Goal: Task Accomplishment & Management: Manage account settings

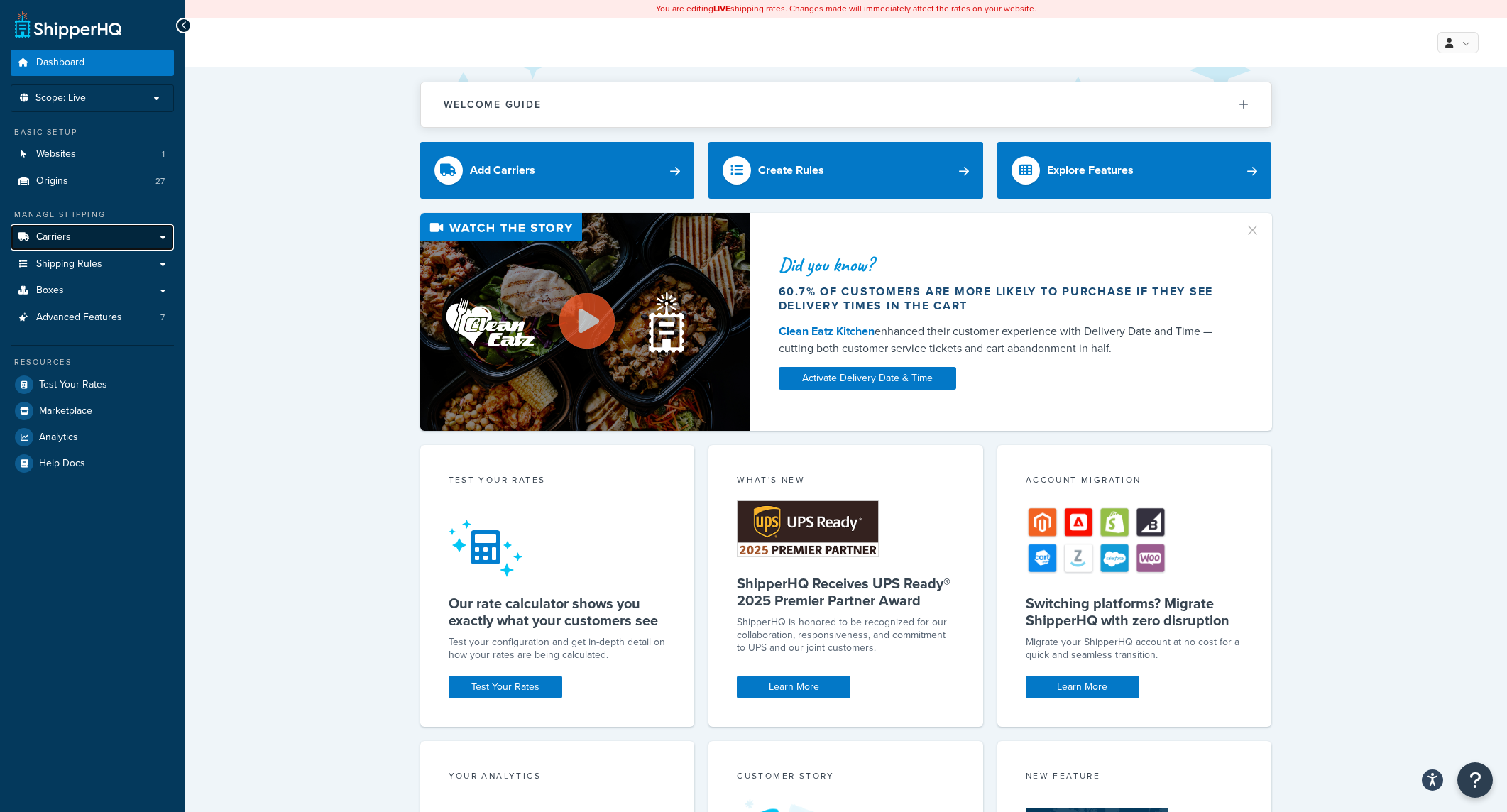
click at [67, 232] on span "Carriers" at bounding box center [54, 236] width 35 height 12
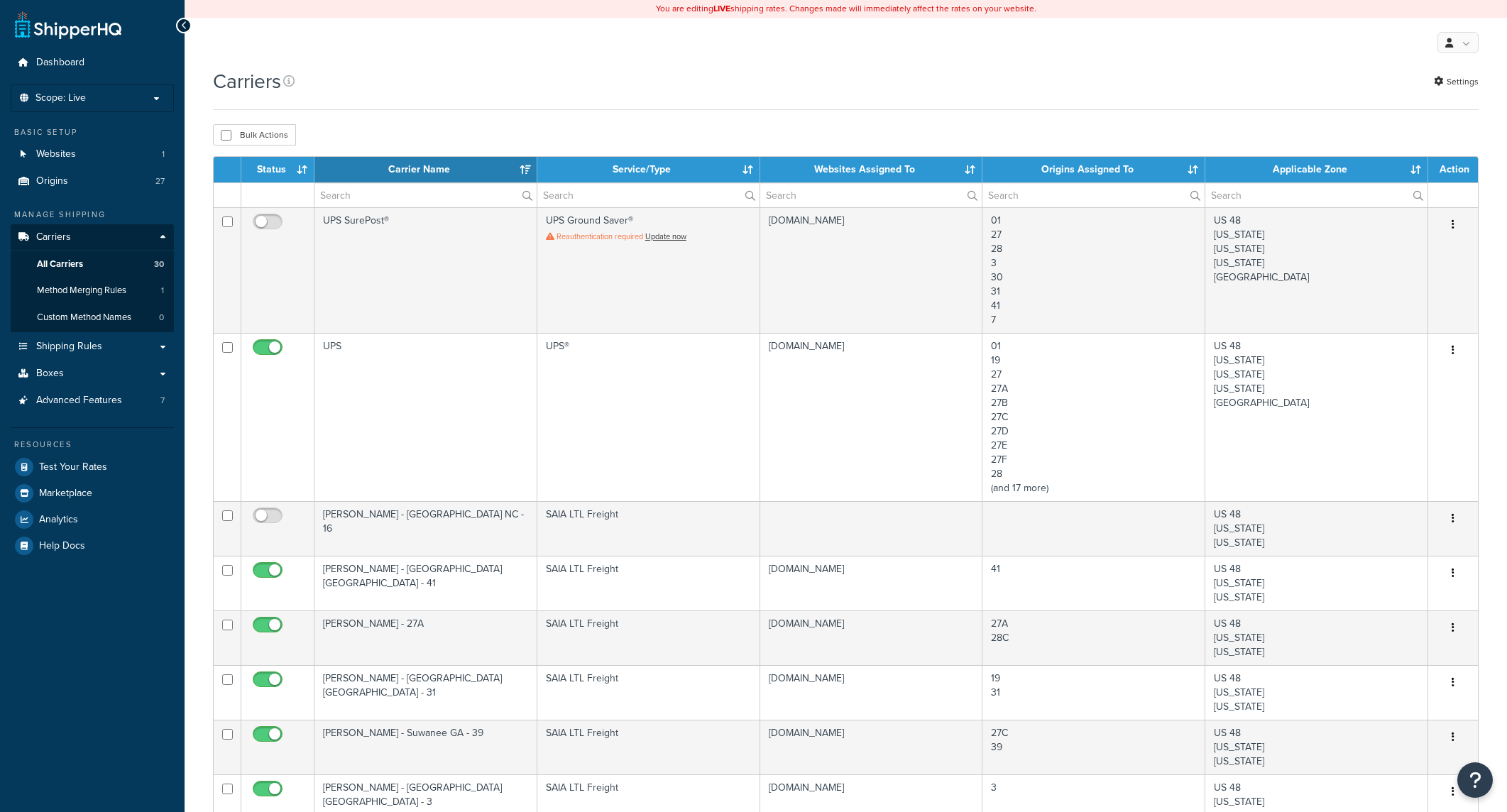
select select "15"
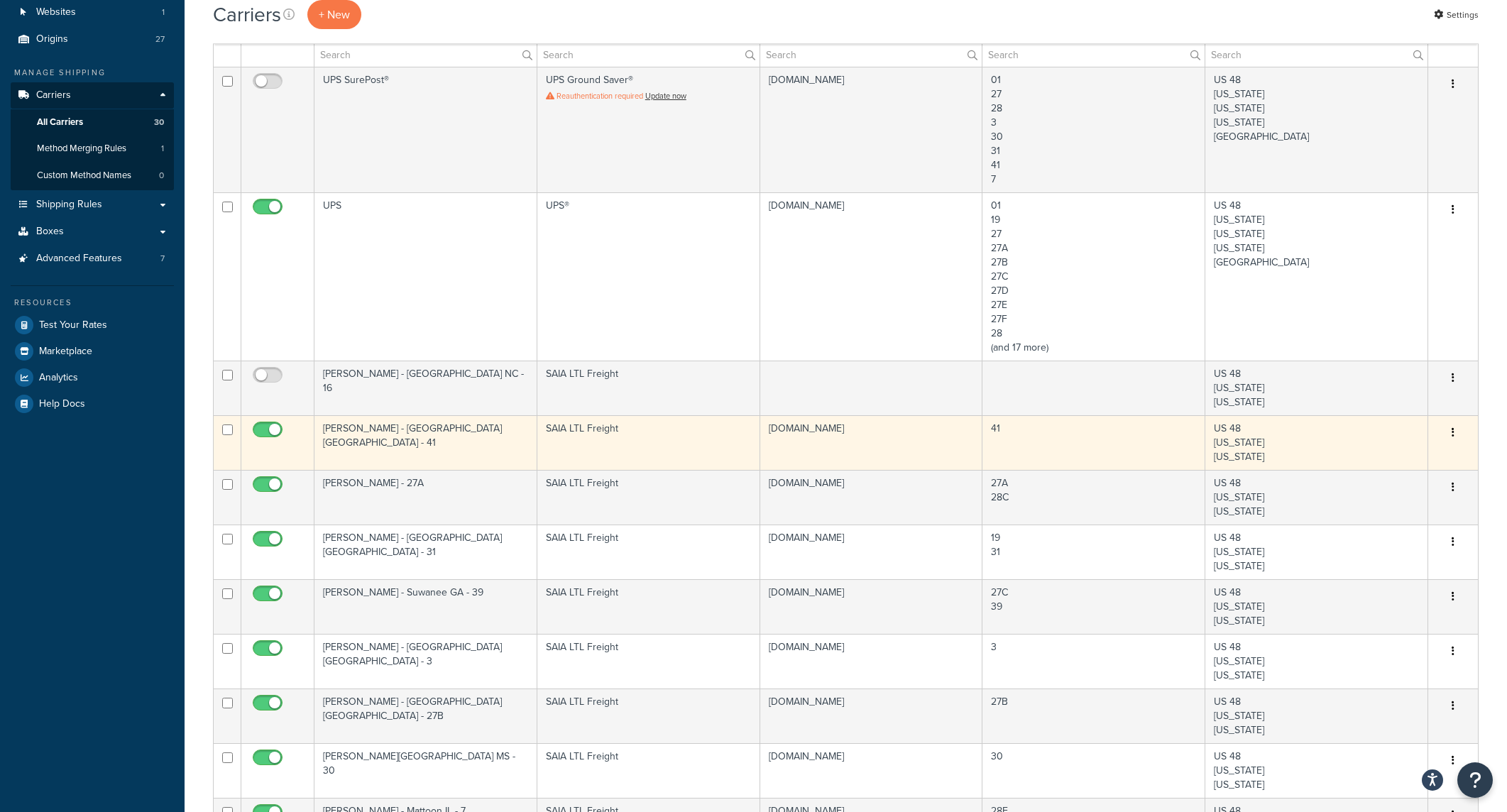
scroll to position [212, 0]
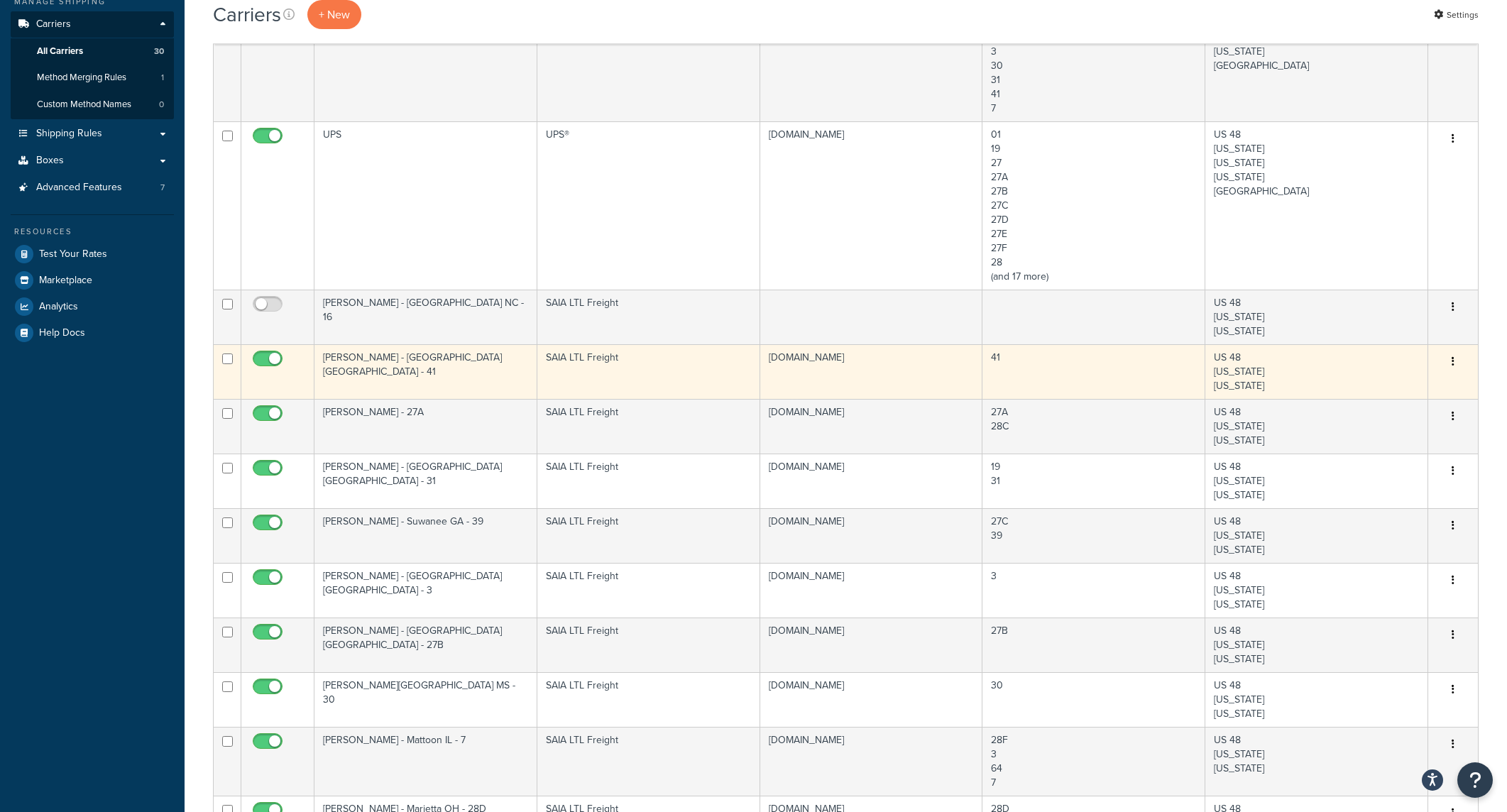
click at [375, 361] on td "[PERSON_NAME] - [GEOGRAPHIC_DATA] [GEOGRAPHIC_DATA] - 41" at bounding box center [425, 371] width 223 height 55
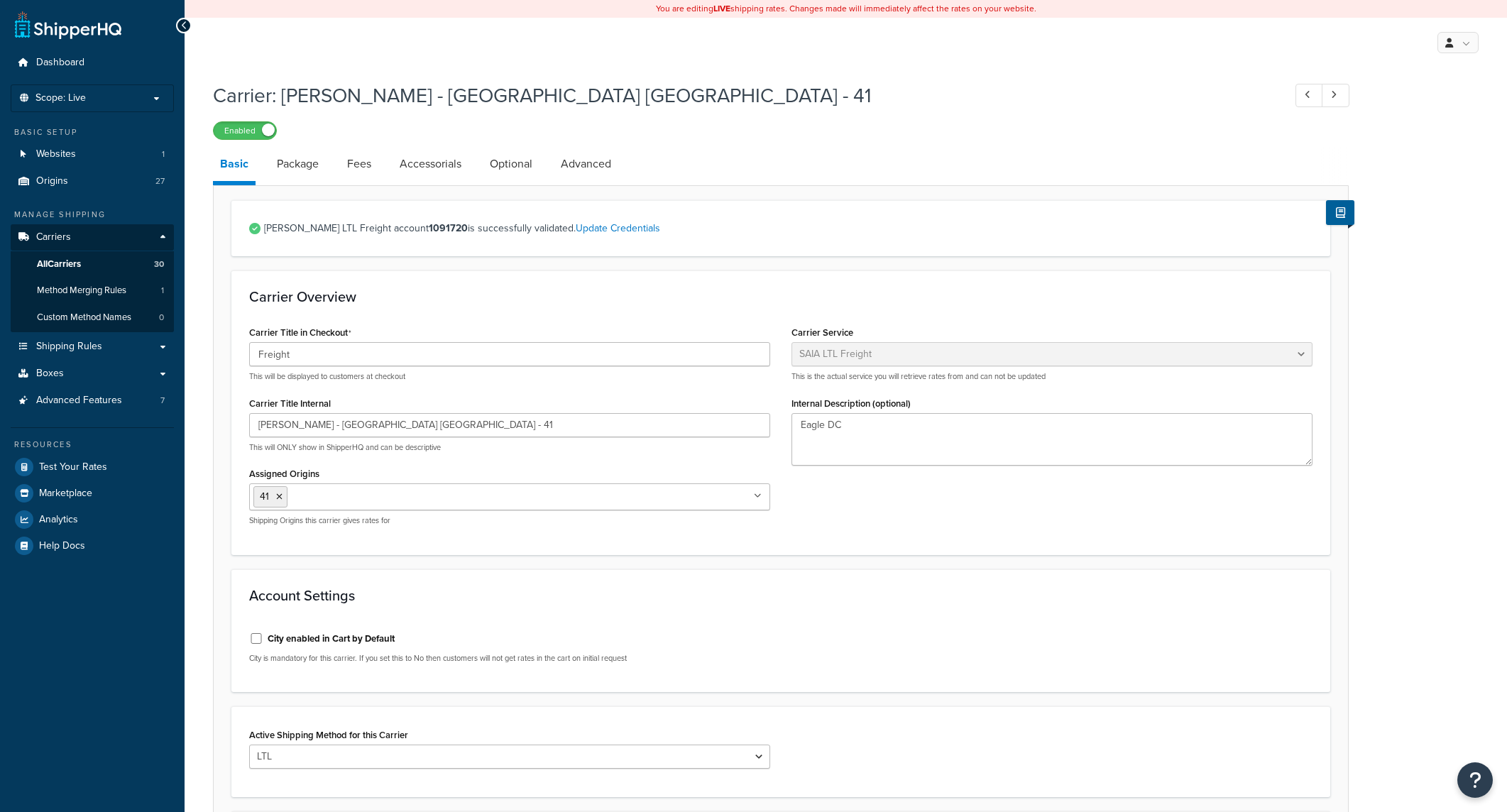
select select "saiaFreight"
